Goal: Go to known website: Access a specific website the user already knows

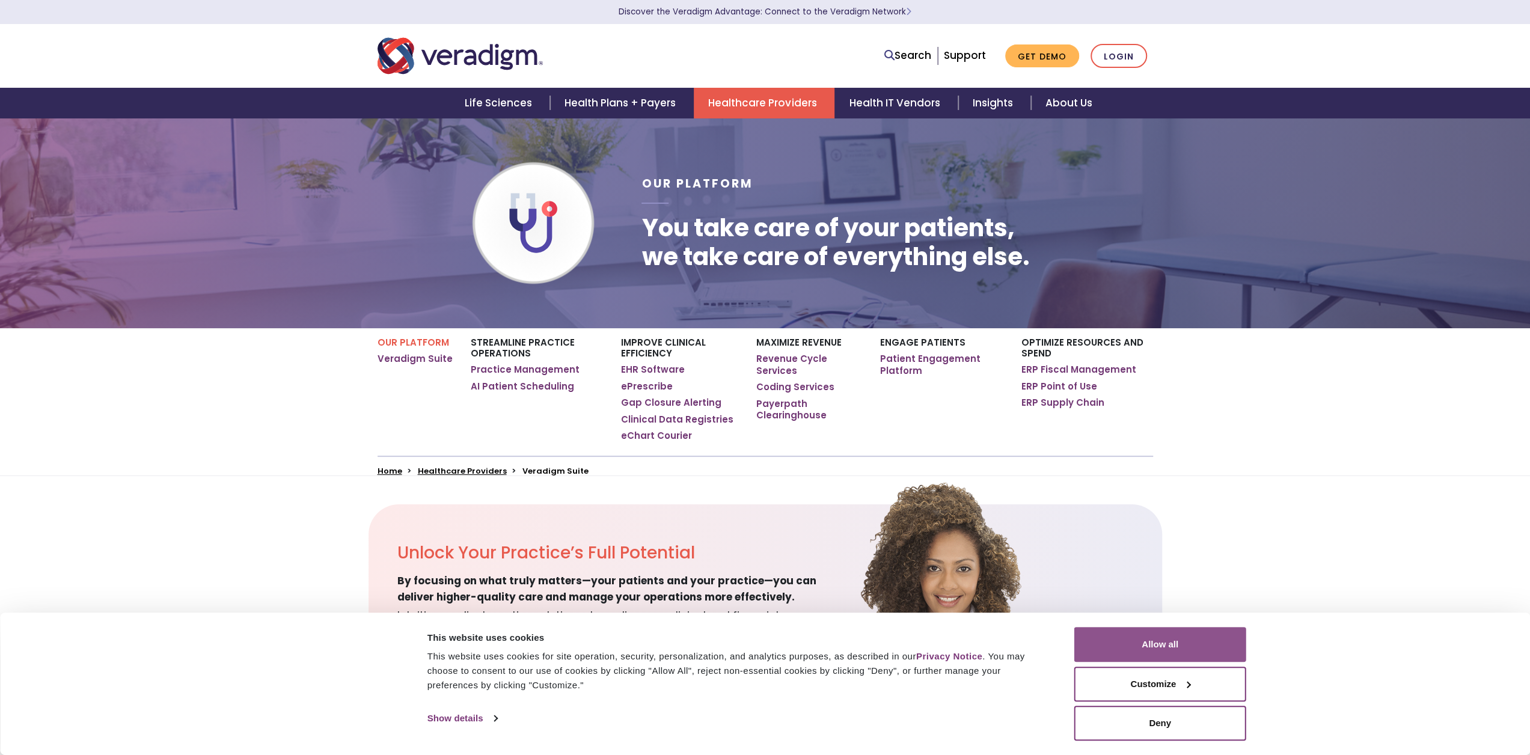
click at [721, 344] on button "Allow all" at bounding box center [1160, 644] width 172 height 35
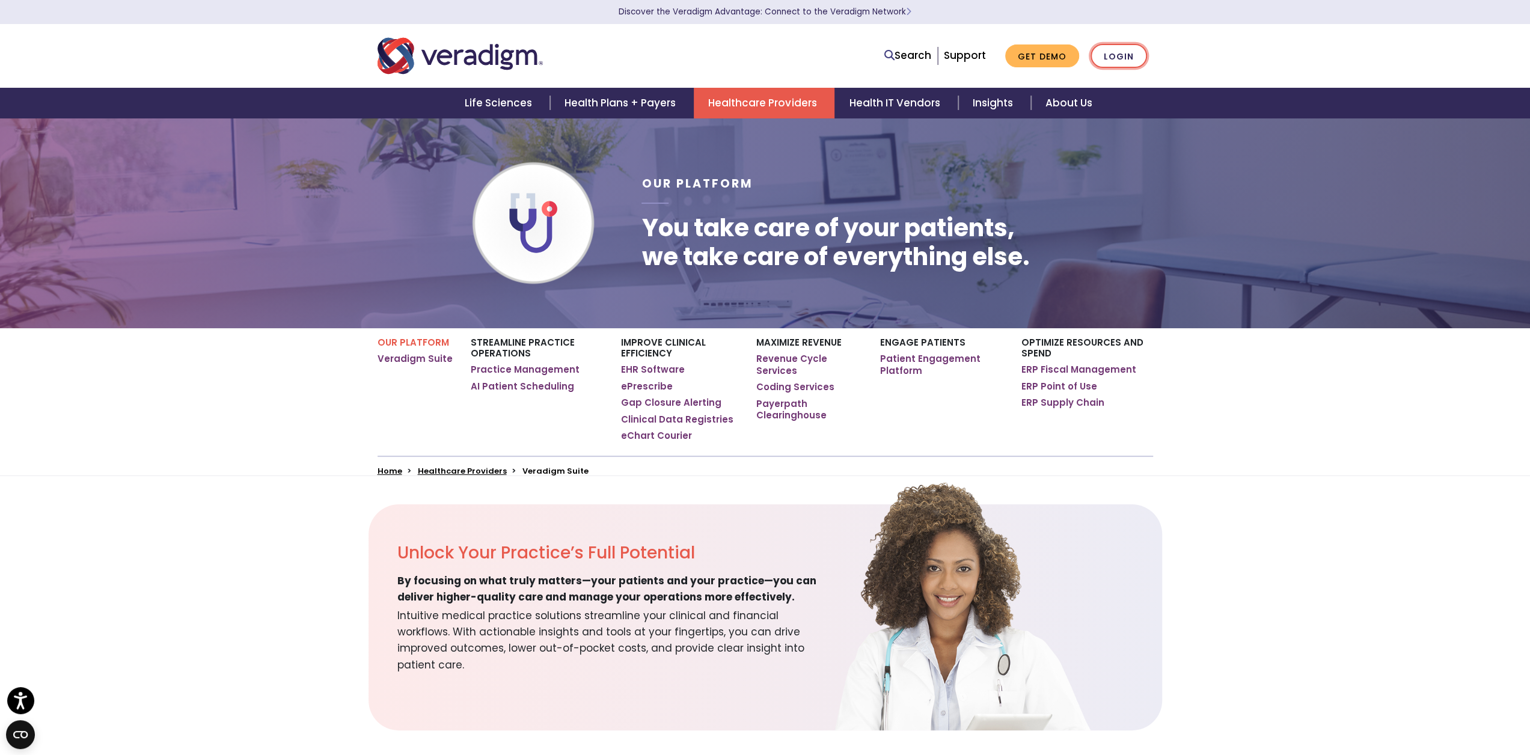
click at [721, 55] on link "Login" at bounding box center [1118, 56] width 57 height 25
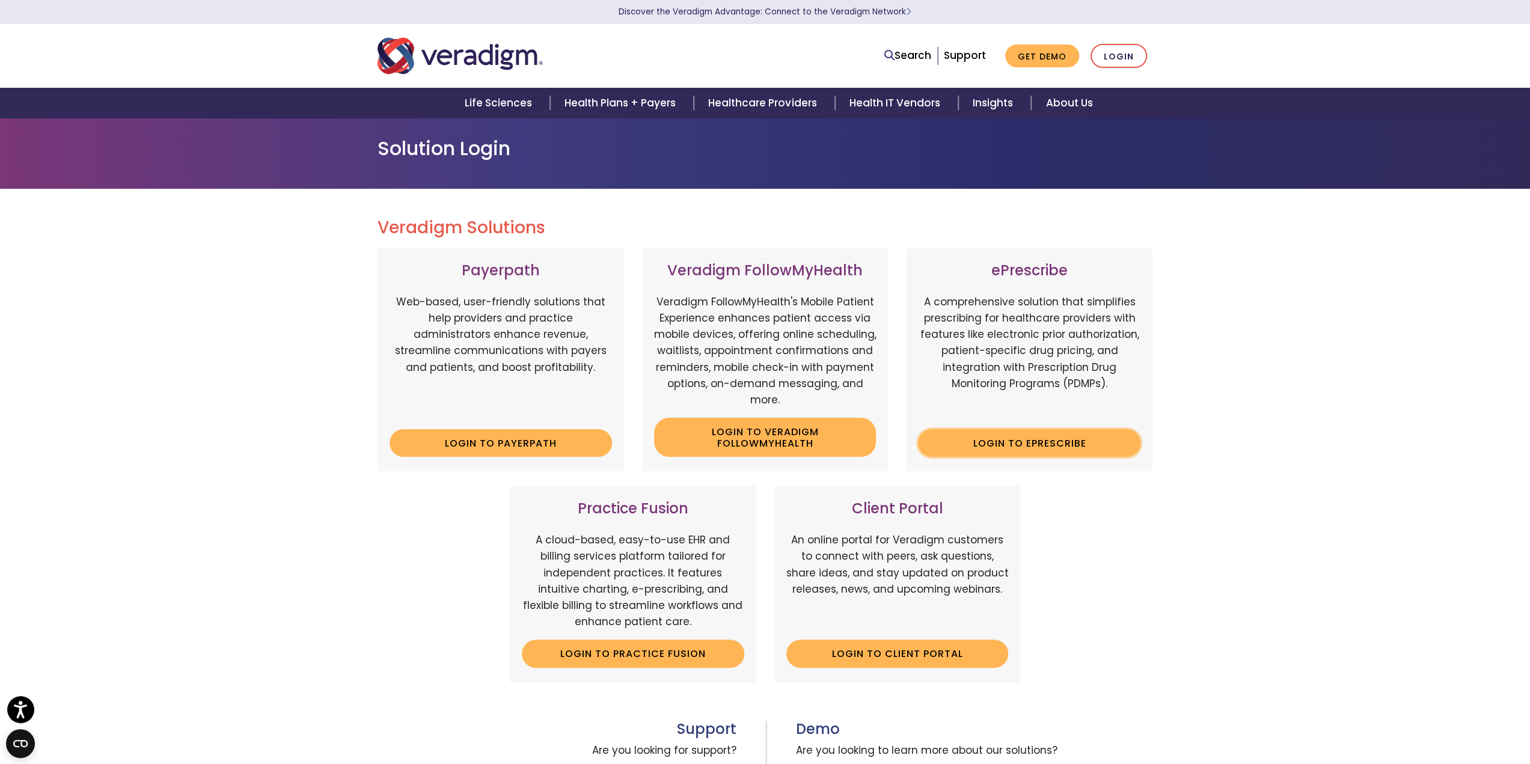
click at [1042, 441] on link "Login to ePrescribe" at bounding box center [1029, 443] width 222 height 28
click at [1036, 443] on link "Login to ePrescribe" at bounding box center [1029, 443] width 222 height 28
